Goal: Task Accomplishment & Management: Use online tool/utility

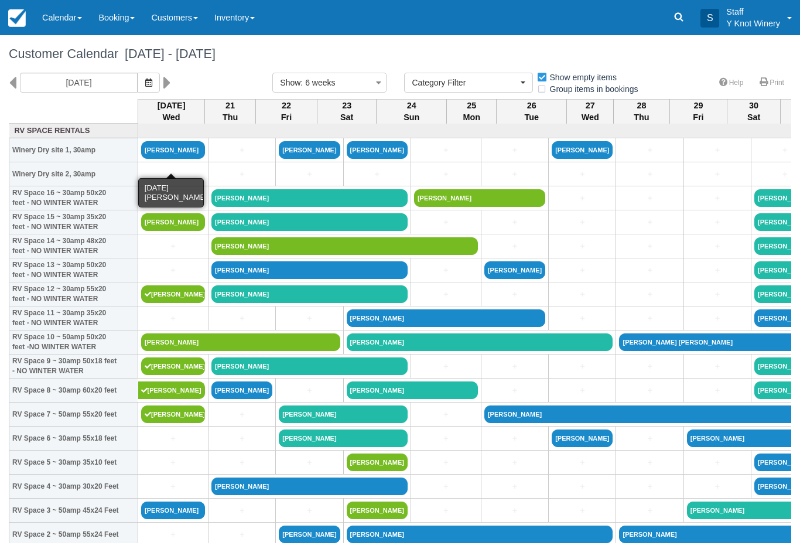
select select
click at [163, 159] on link "[PERSON_NAME]" at bounding box center [173, 150] width 64 height 18
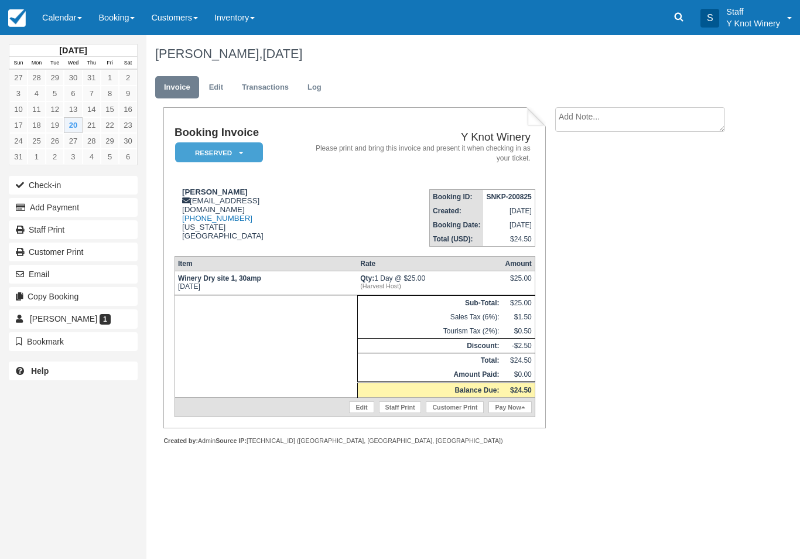
click at [509, 413] on link "Pay Now" at bounding box center [509, 407] width 43 height 12
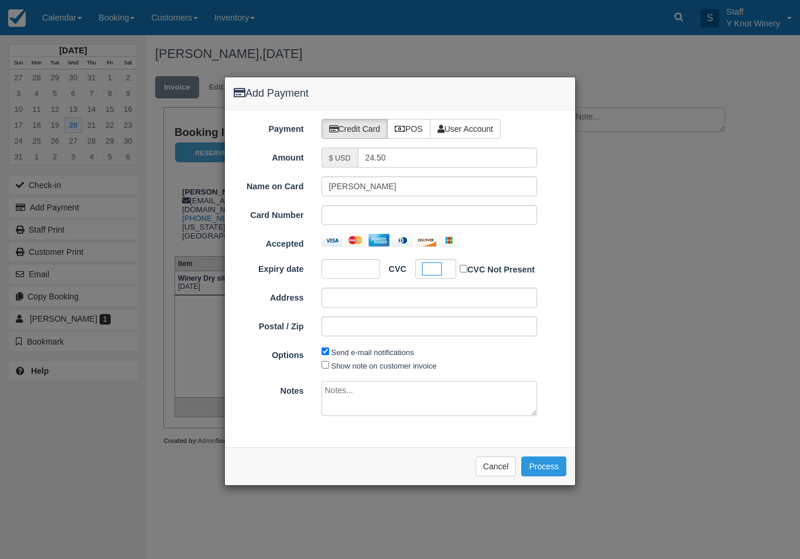
click at [550, 464] on button "Process" at bounding box center [543, 466] width 45 height 20
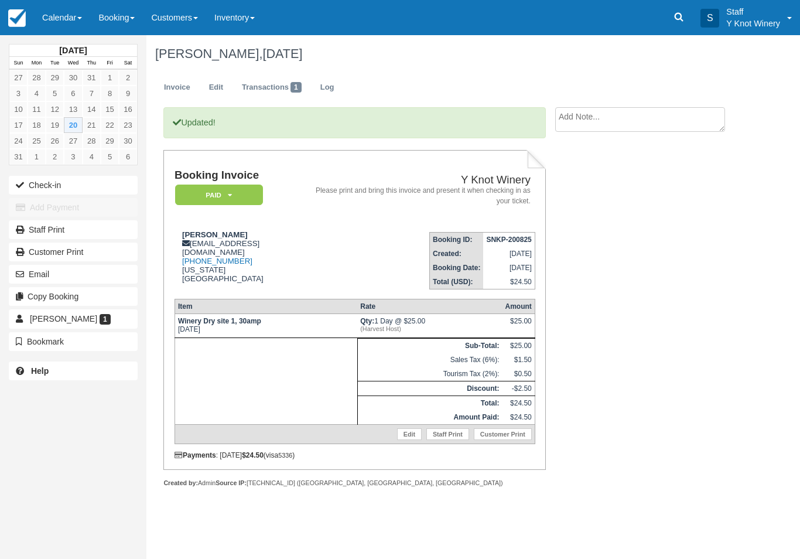
click at [34, 182] on button "Check-in" at bounding box center [73, 185] width 129 height 19
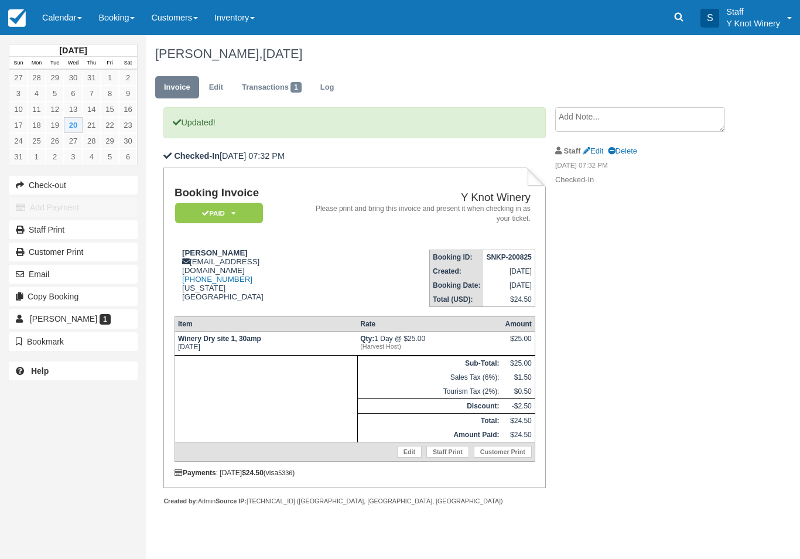
click at [63, 18] on link "Calendar" at bounding box center [62, 17] width 56 height 35
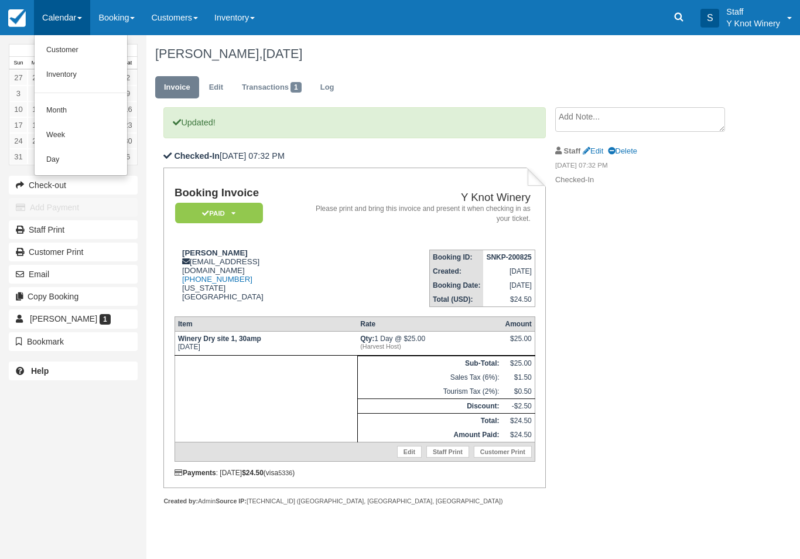
click at [68, 47] on link "Customer" at bounding box center [81, 50] width 93 height 25
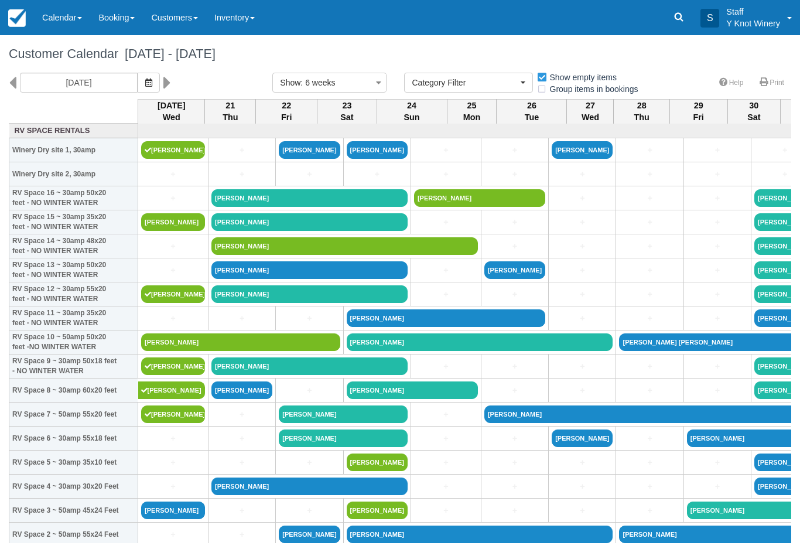
select select
click at [179, 231] on link "[PERSON_NAME]" at bounding box center [173, 222] width 64 height 18
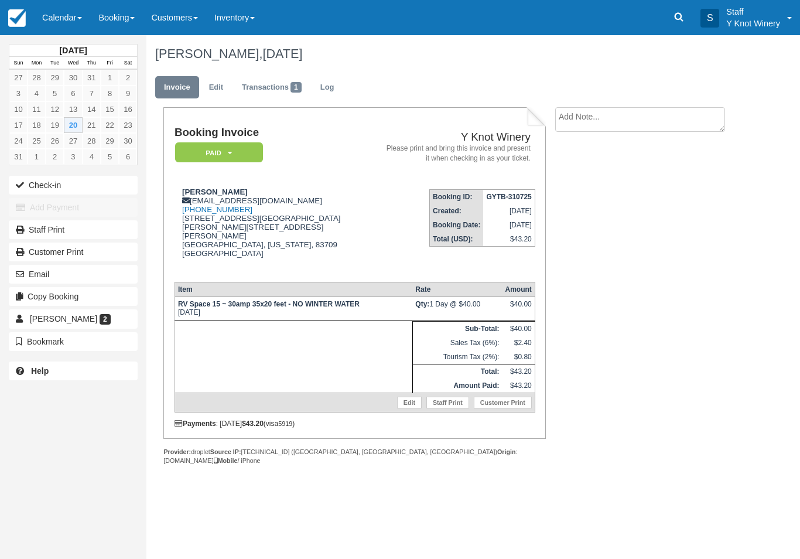
click at [39, 180] on button "Check-in" at bounding box center [73, 185] width 129 height 19
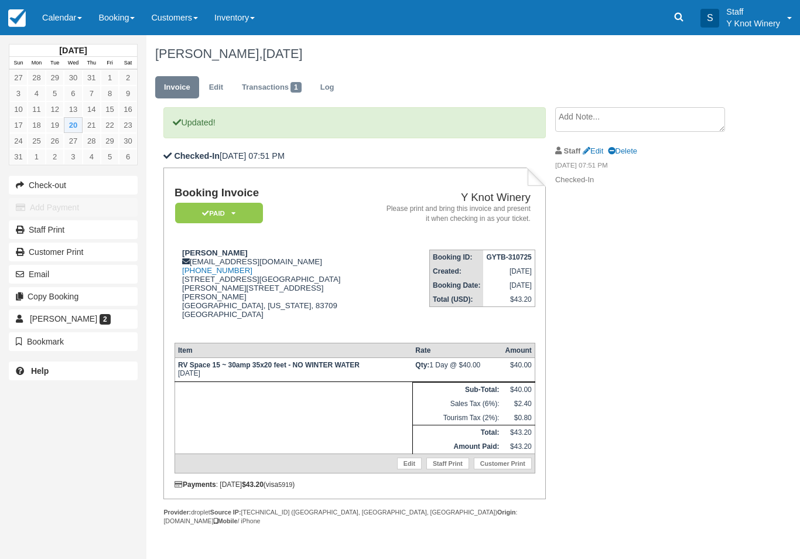
click at [61, 12] on link "Calendar" at bounding box center [62, 17] width 56 height 35
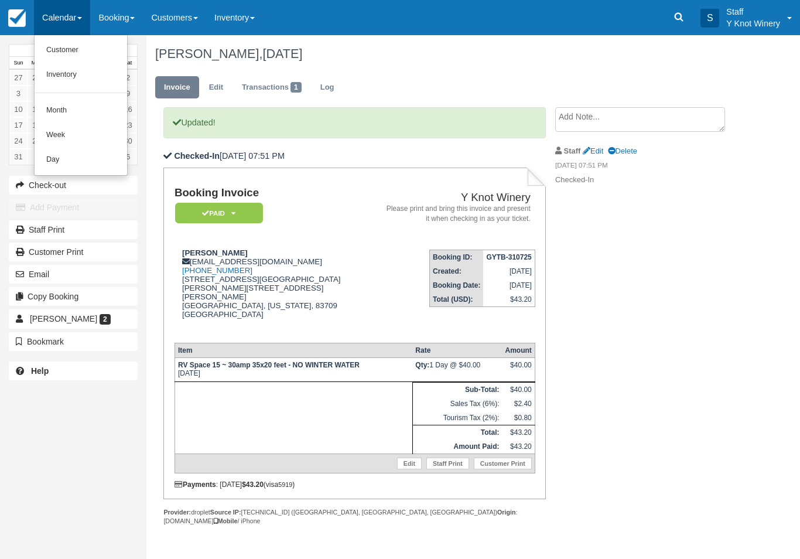
click at [56, 49] on link "Customer" at bounding box center [81, 50] width 93 height 25
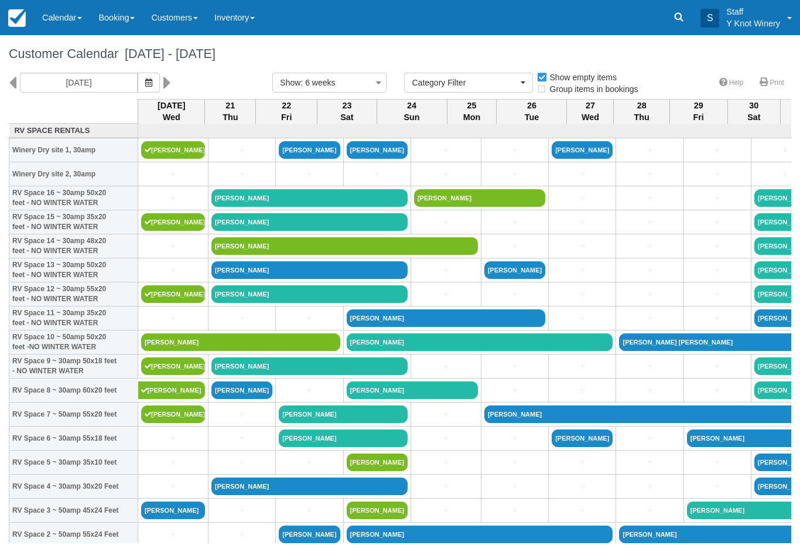
select select
